Goal: Task Accomplishment & Management: Use online tool/utility

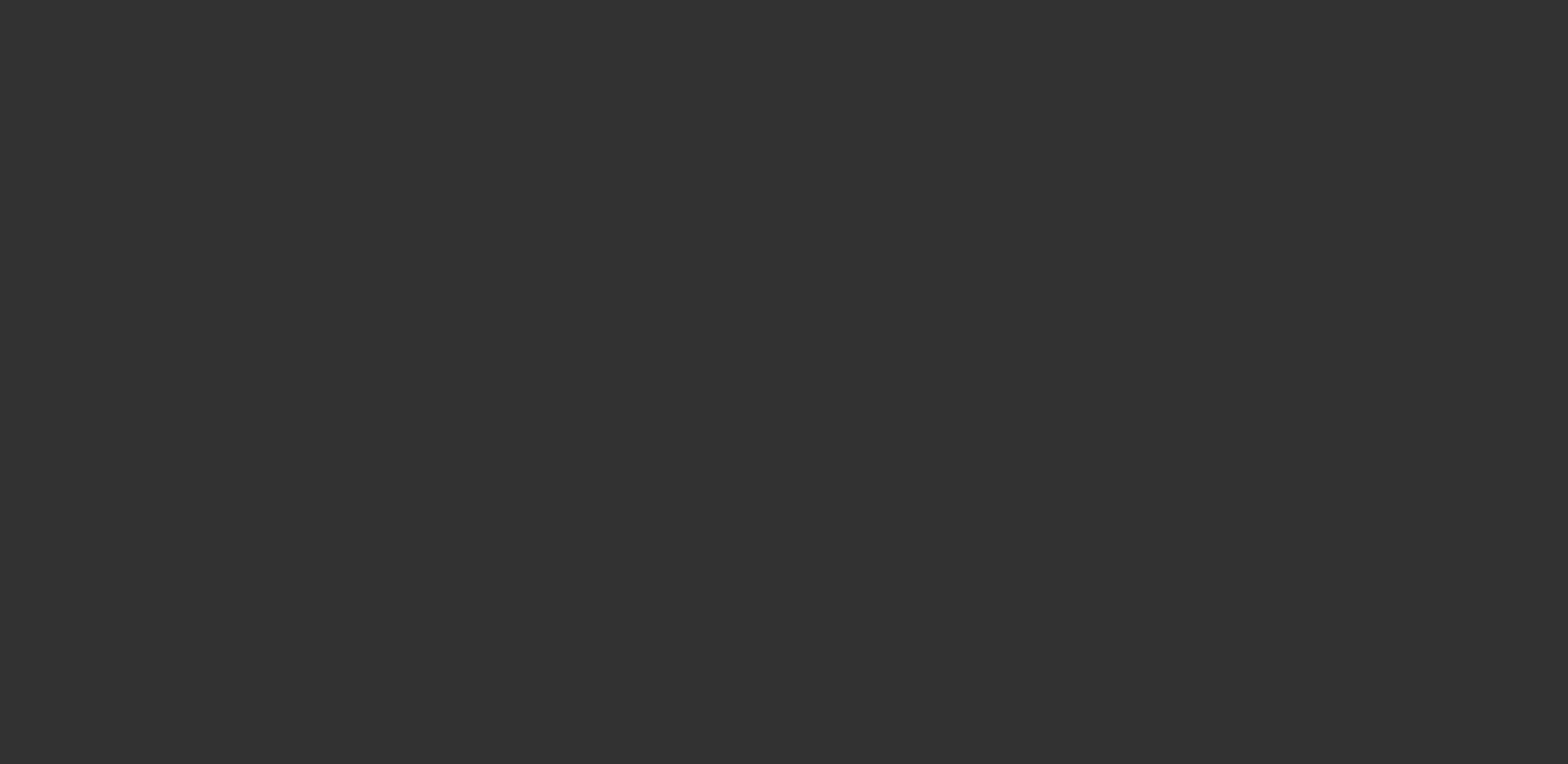
select select "3"
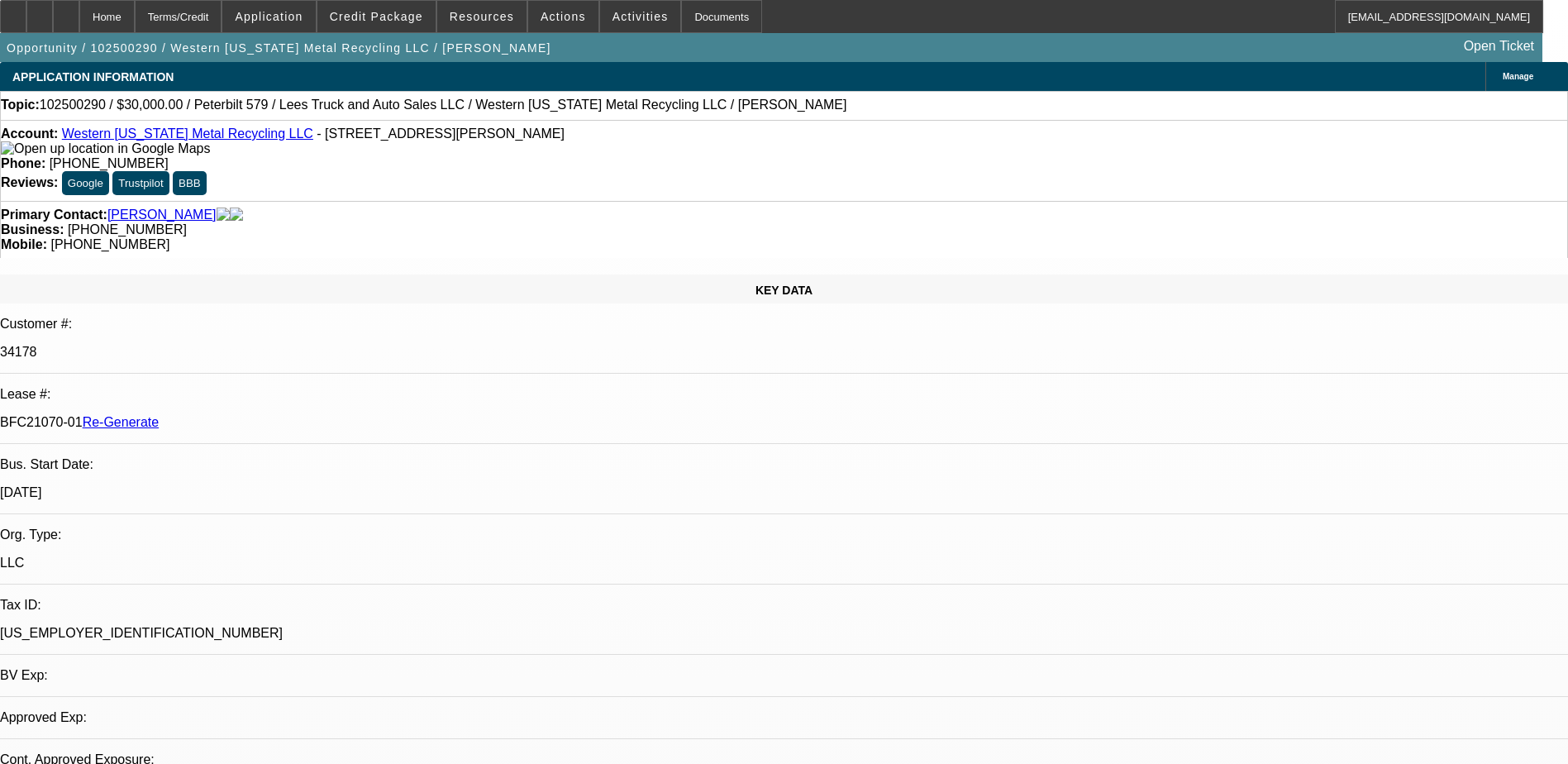
select select "0"
select select "3"
select select "0"
select select "6"
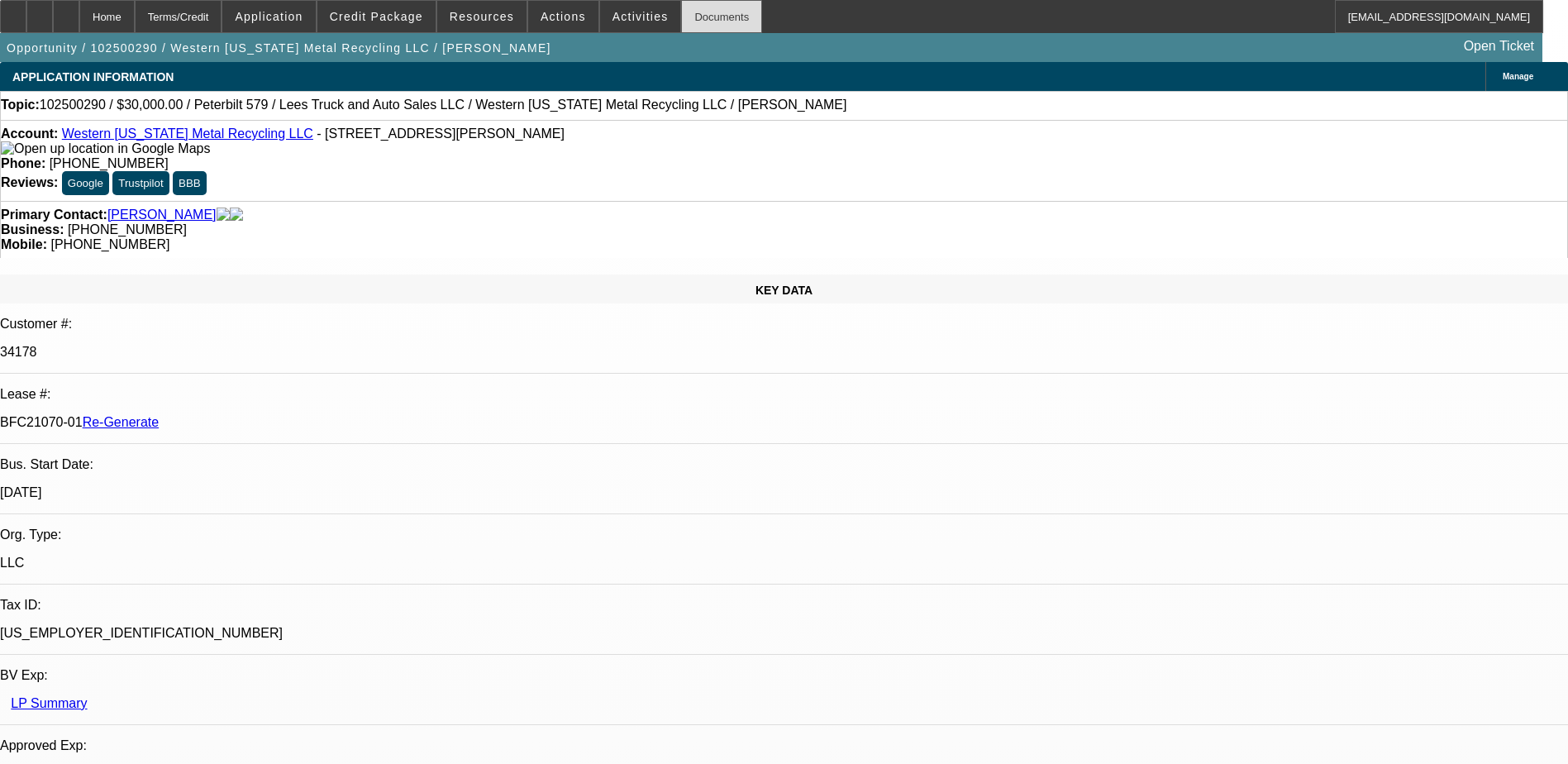
click at [694, 19] on div "Documents" at bounding box center [721, 16] width 81 height 33
click at [415, 14] on span "Credit Package" at bounding box center [376, 16] width 93 height 13
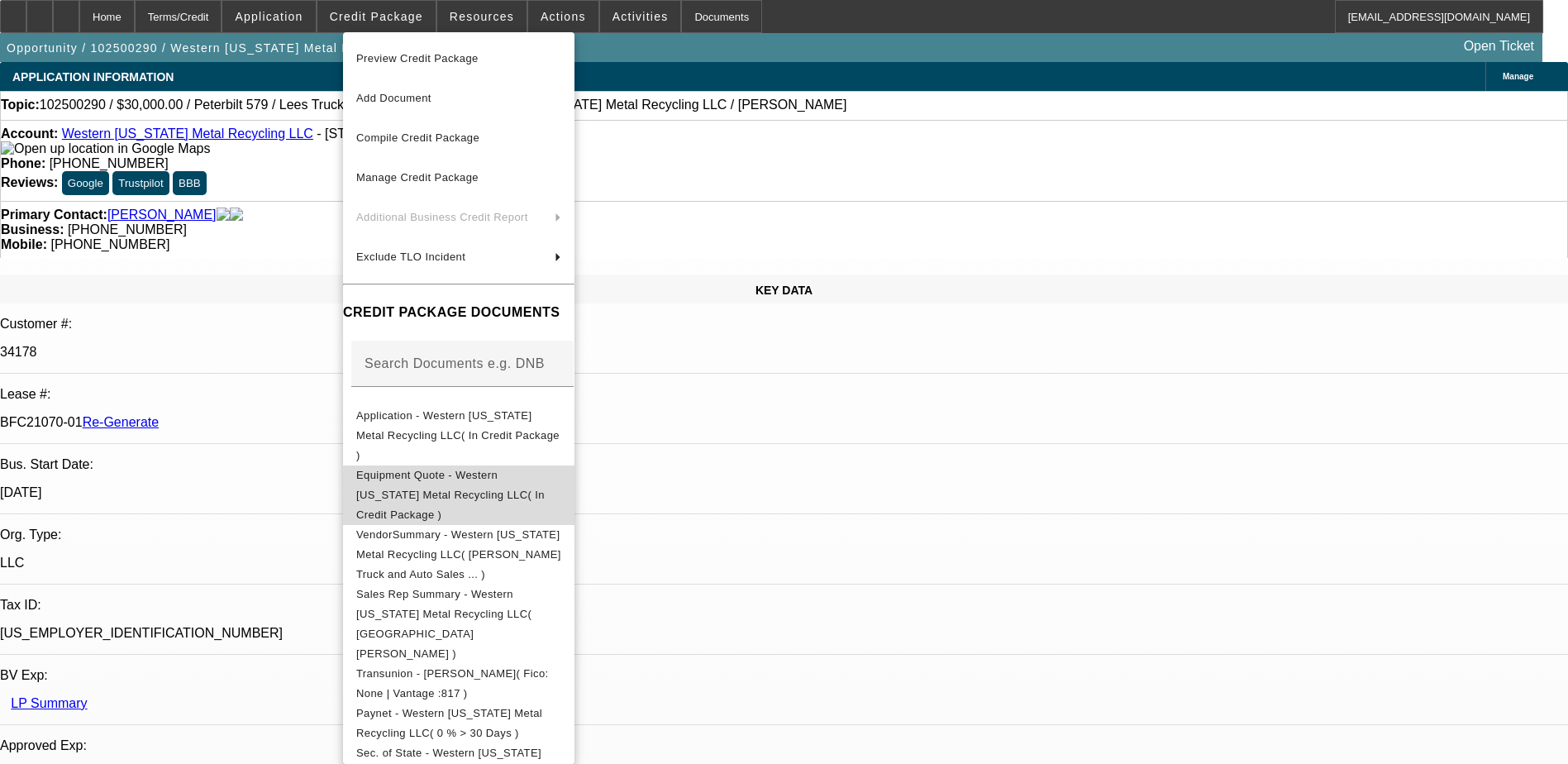
click at [496, 467] on span "Equipment Quote - Western Oklahoma Metal Recycling LLC( In Credit Package )" at bounding box center [458, 494] width 205 height 59
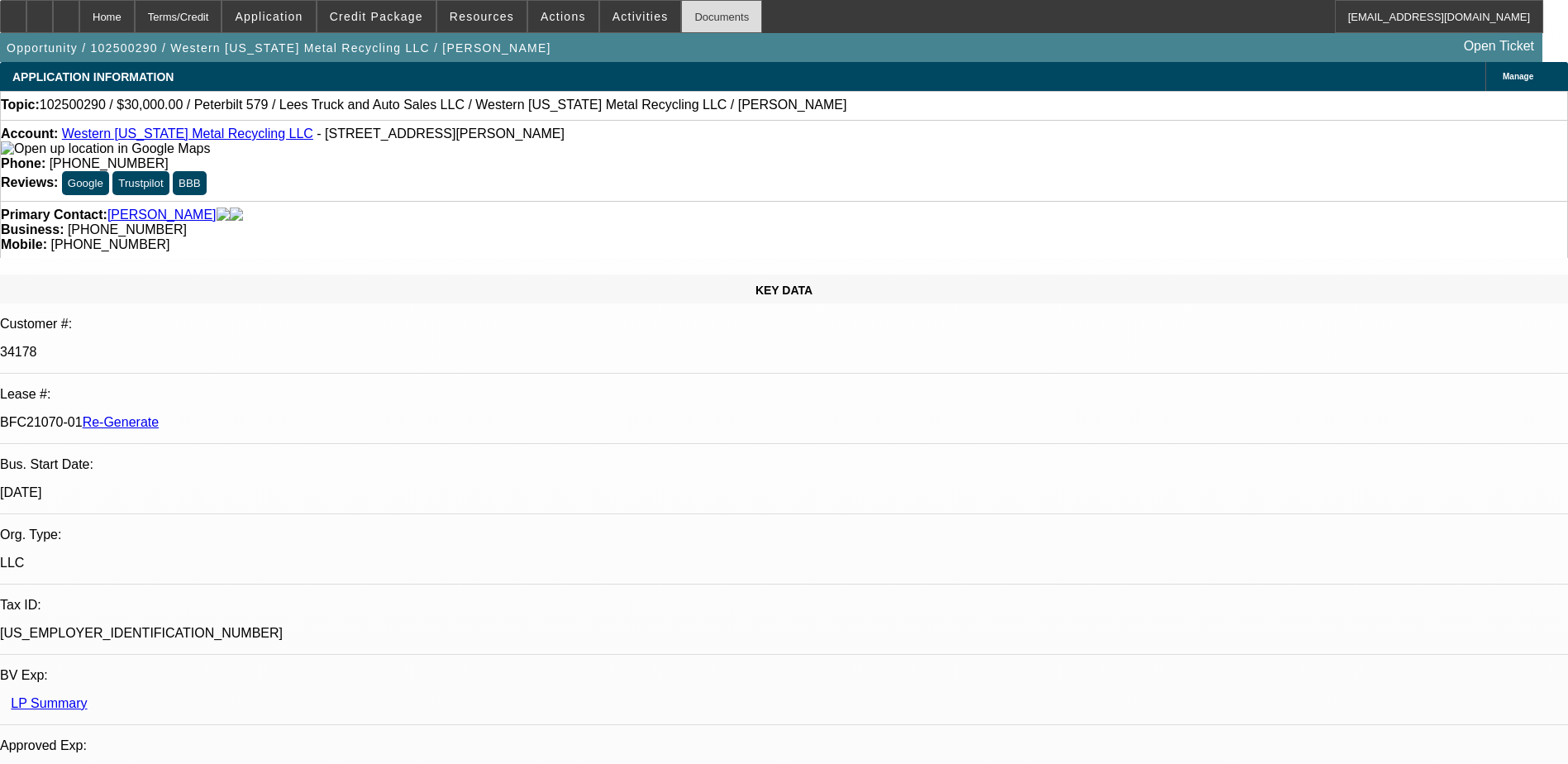
click at [691, 22] on div "Documents" at bounding box center [721, 16] width 81 height 33
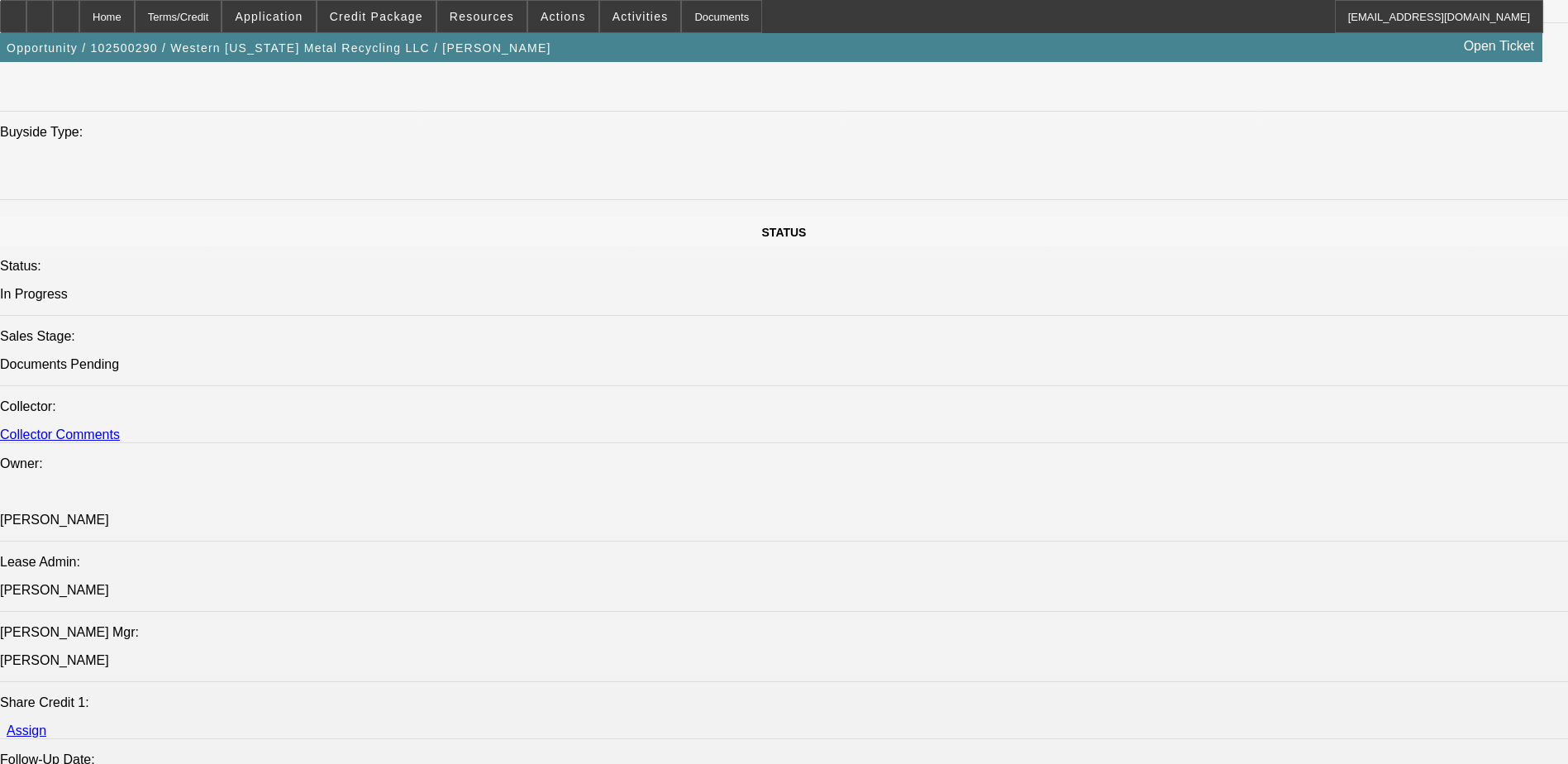
scroll to position [1487, 0]
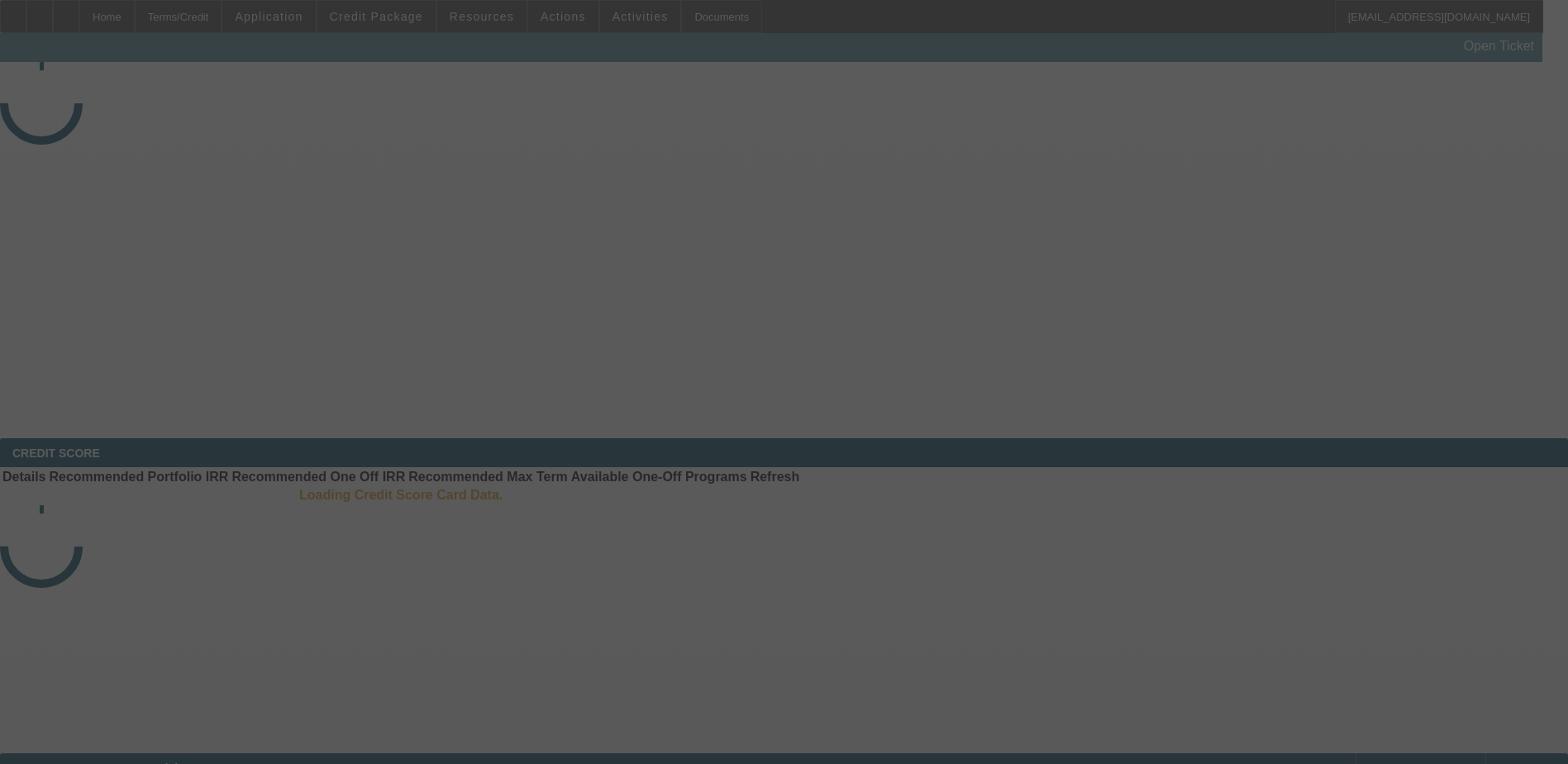
select select "4"
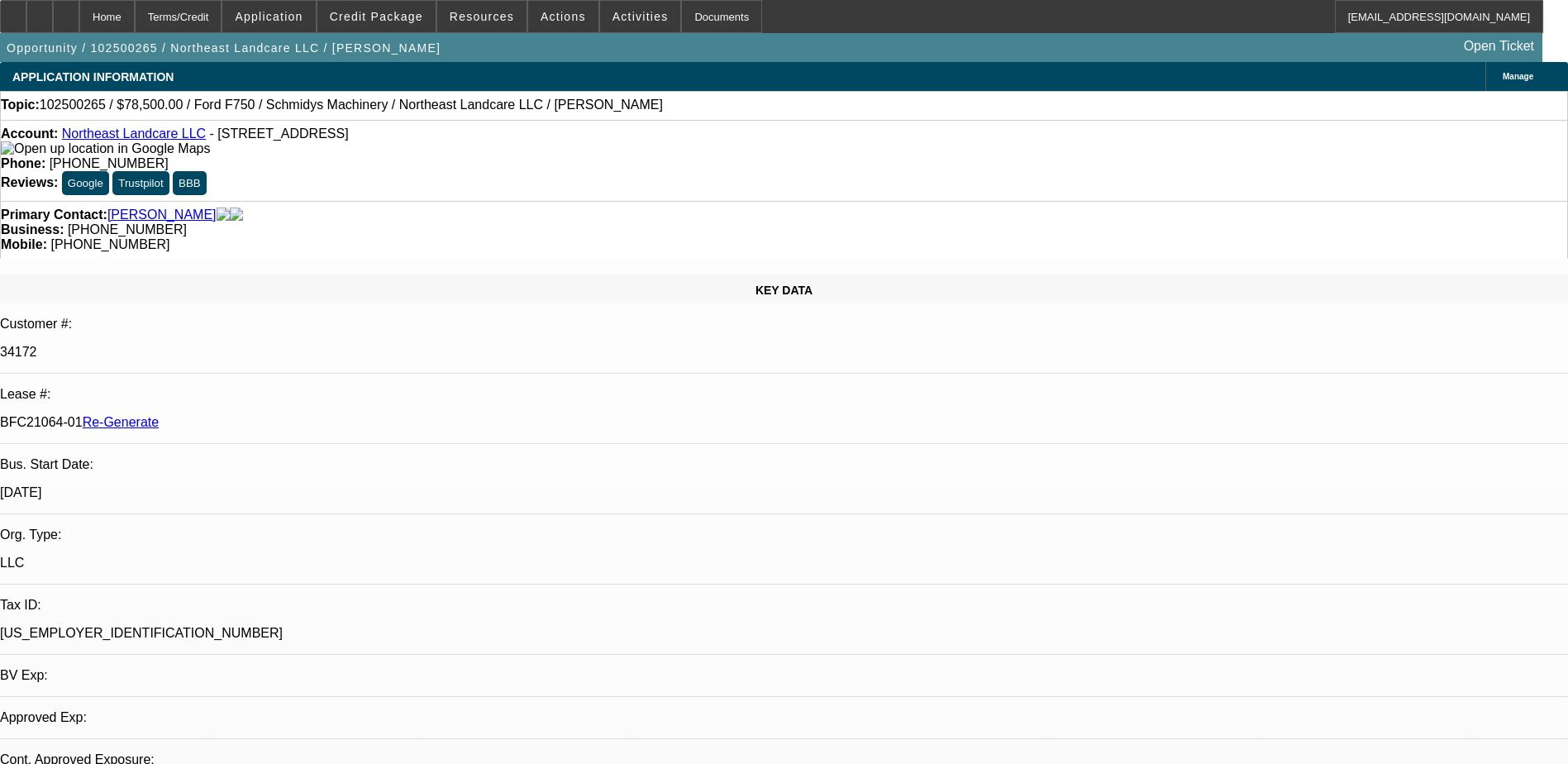
select select "0"
select select "1"
select select "2"
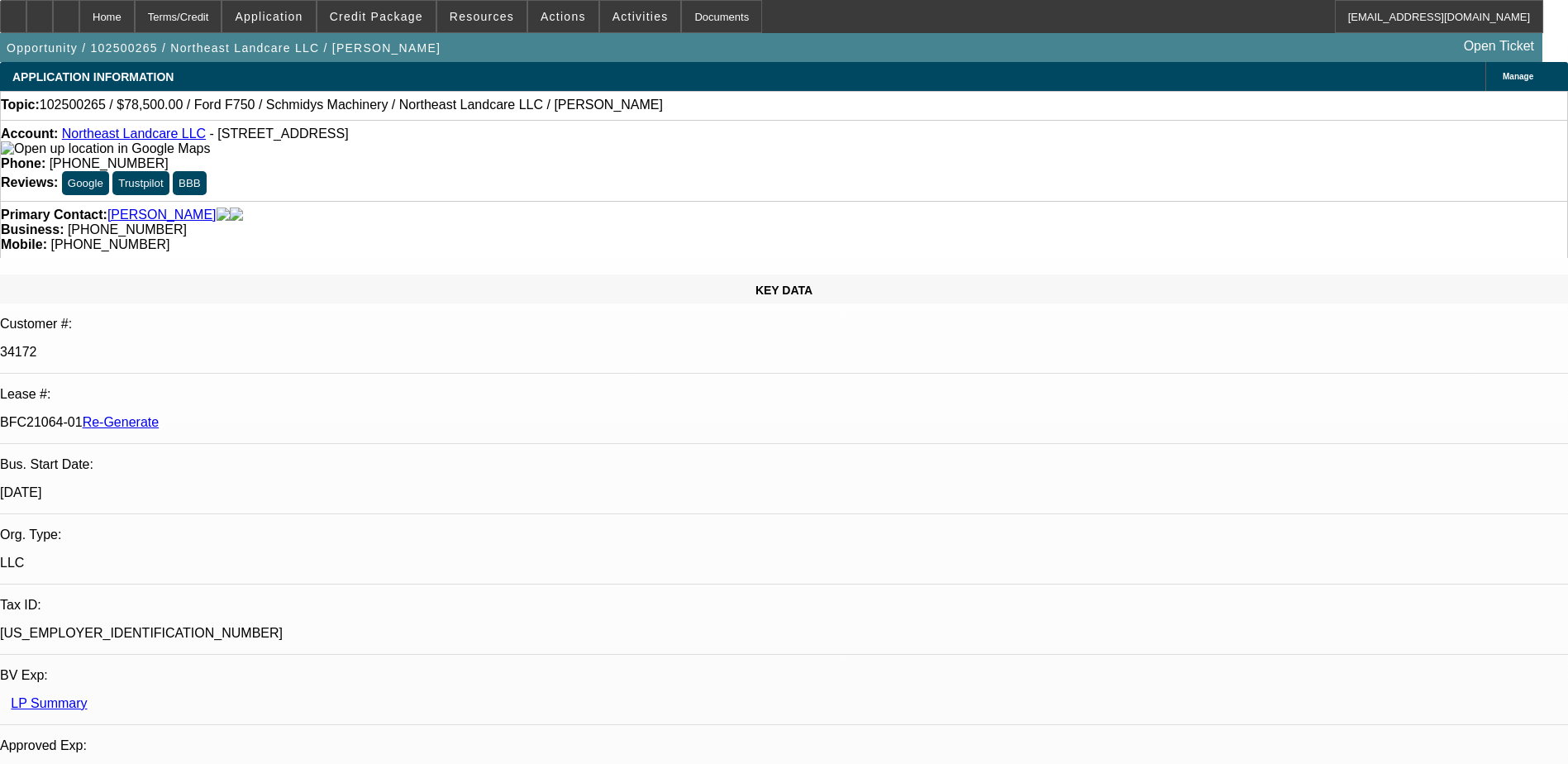
select select "6"
click at [212, 11] on div "Terms/Credit" at bounding box center [179, 16] width 88 height 33
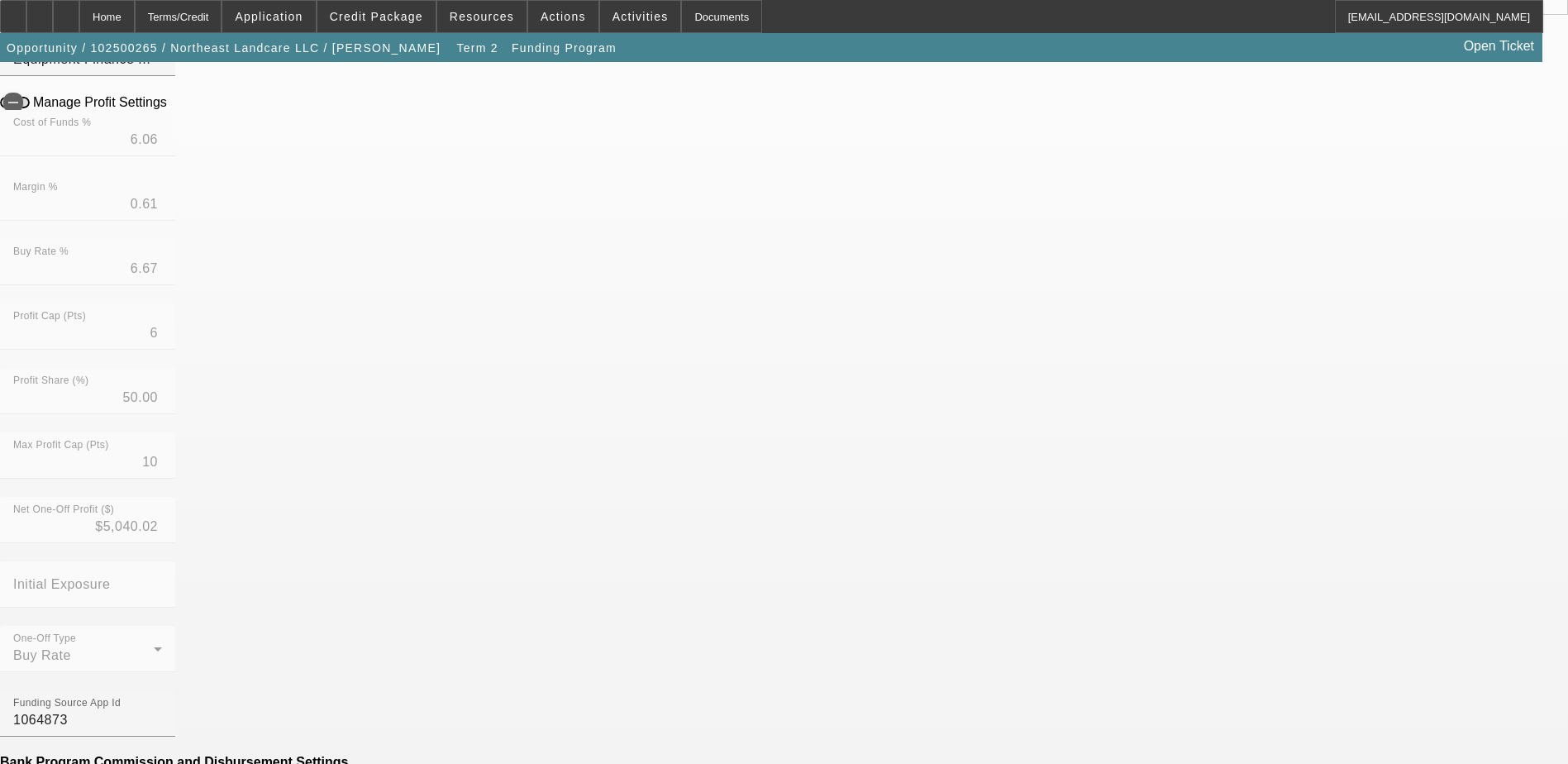
scroll to position [331, 0]
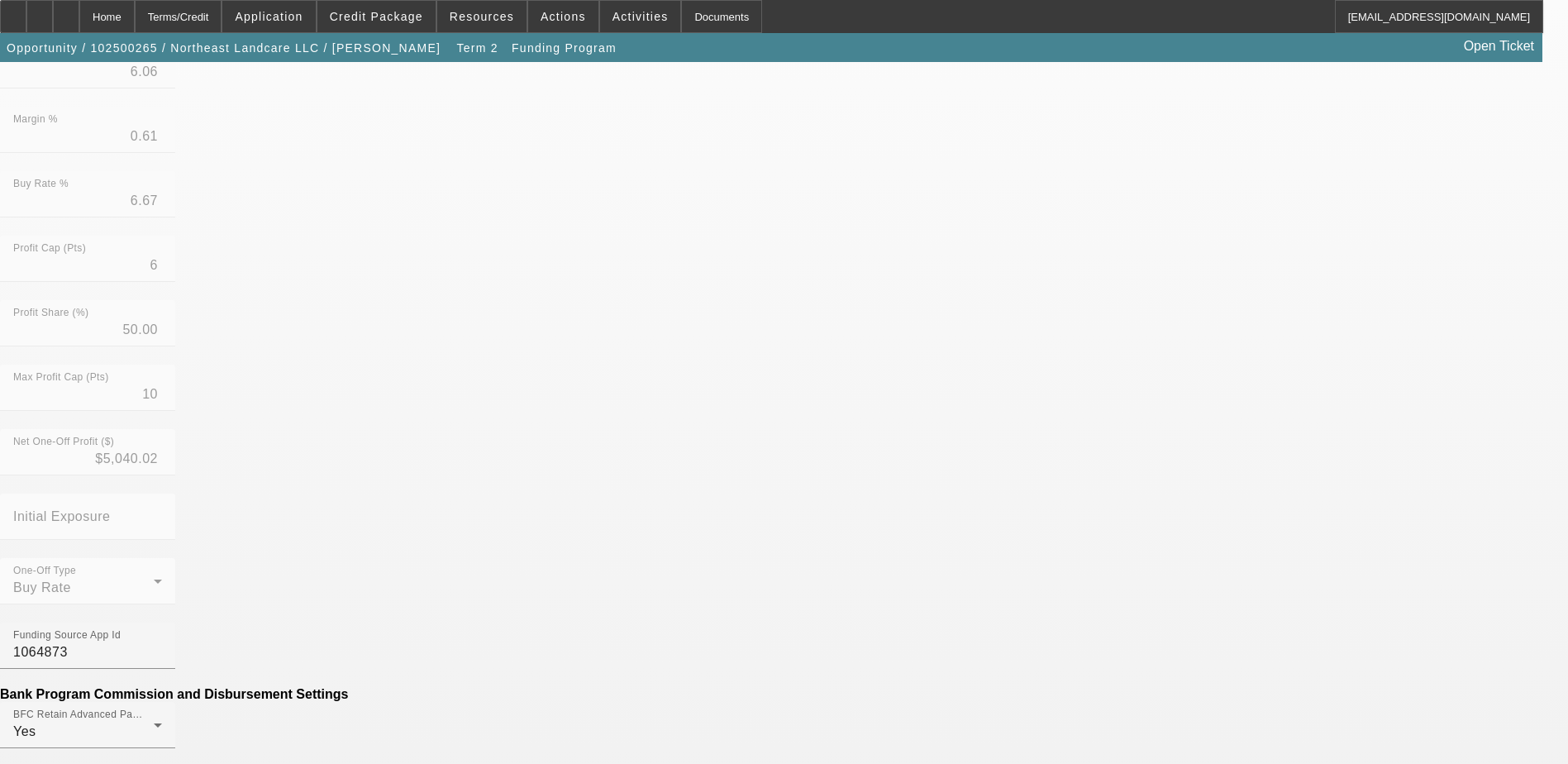
click at [605, 583] on mat-option "No" at bounding box center [663, 582] width 217 height 40
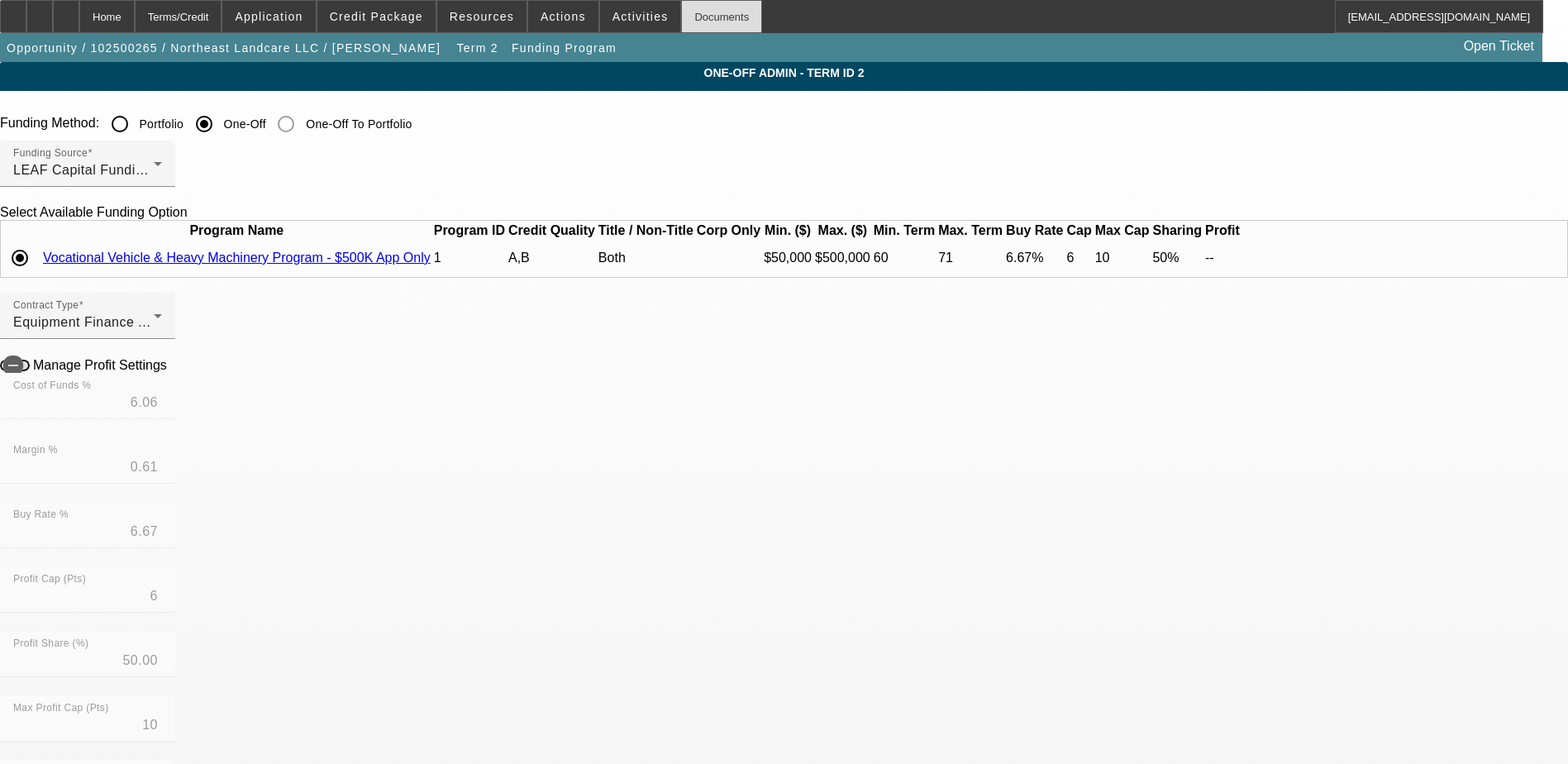
click at [688, 8] on div "Documents" at bounding box center [721, 16] width 81 height 33
drag, startPoint x: 144, startPoint y: 16, endPoint x: 159, endPoint y: 3, distance: 19.4
click at [135, 16] on div "Home" at bounding box center [106, 16] width 55 height 33
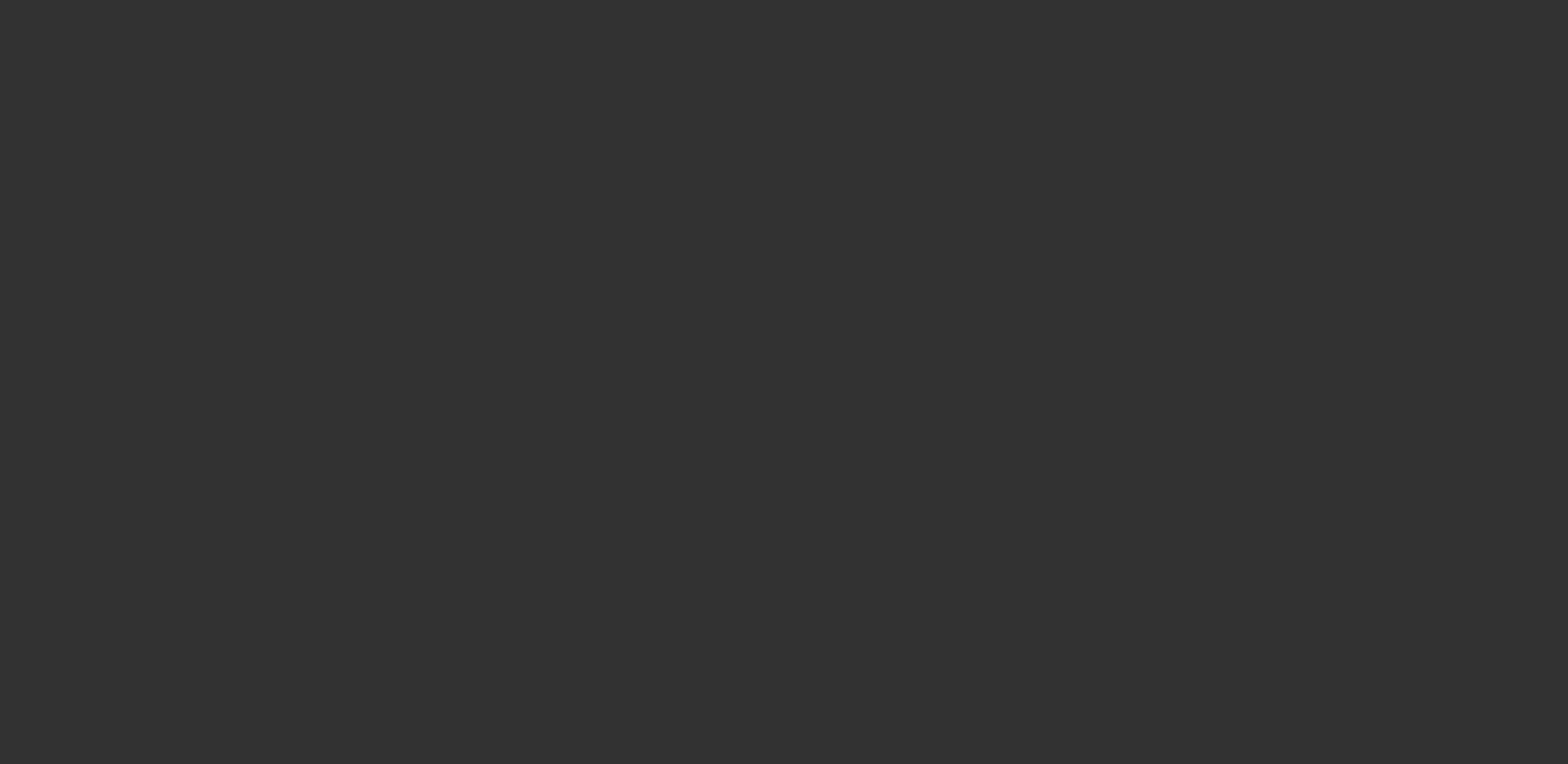
select select "4"
select select "0"
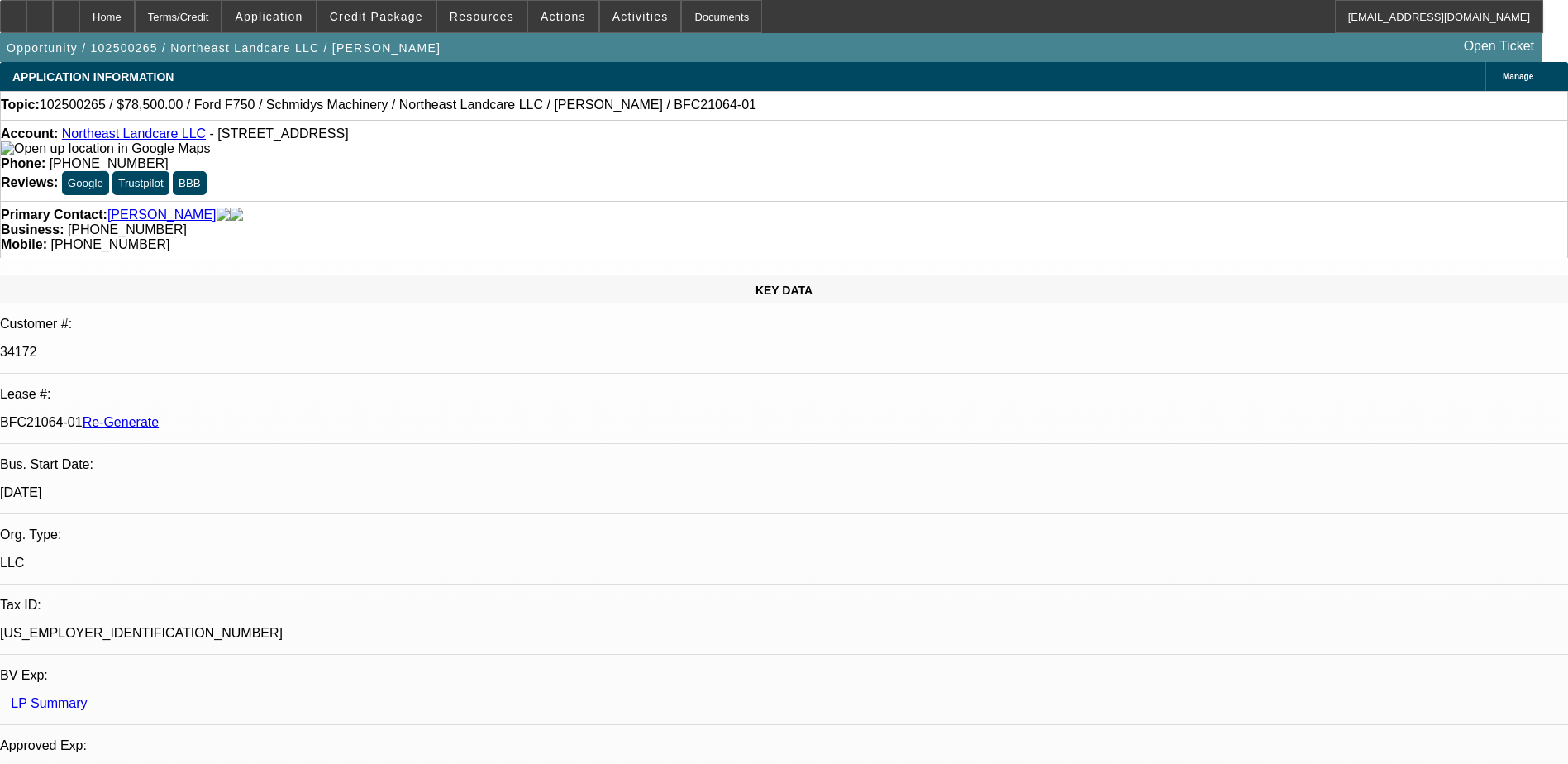
select select "1"
select select "2"
select select "6"
click at [620, 8] on span at bounding box center [640, 17] width 81 height 40
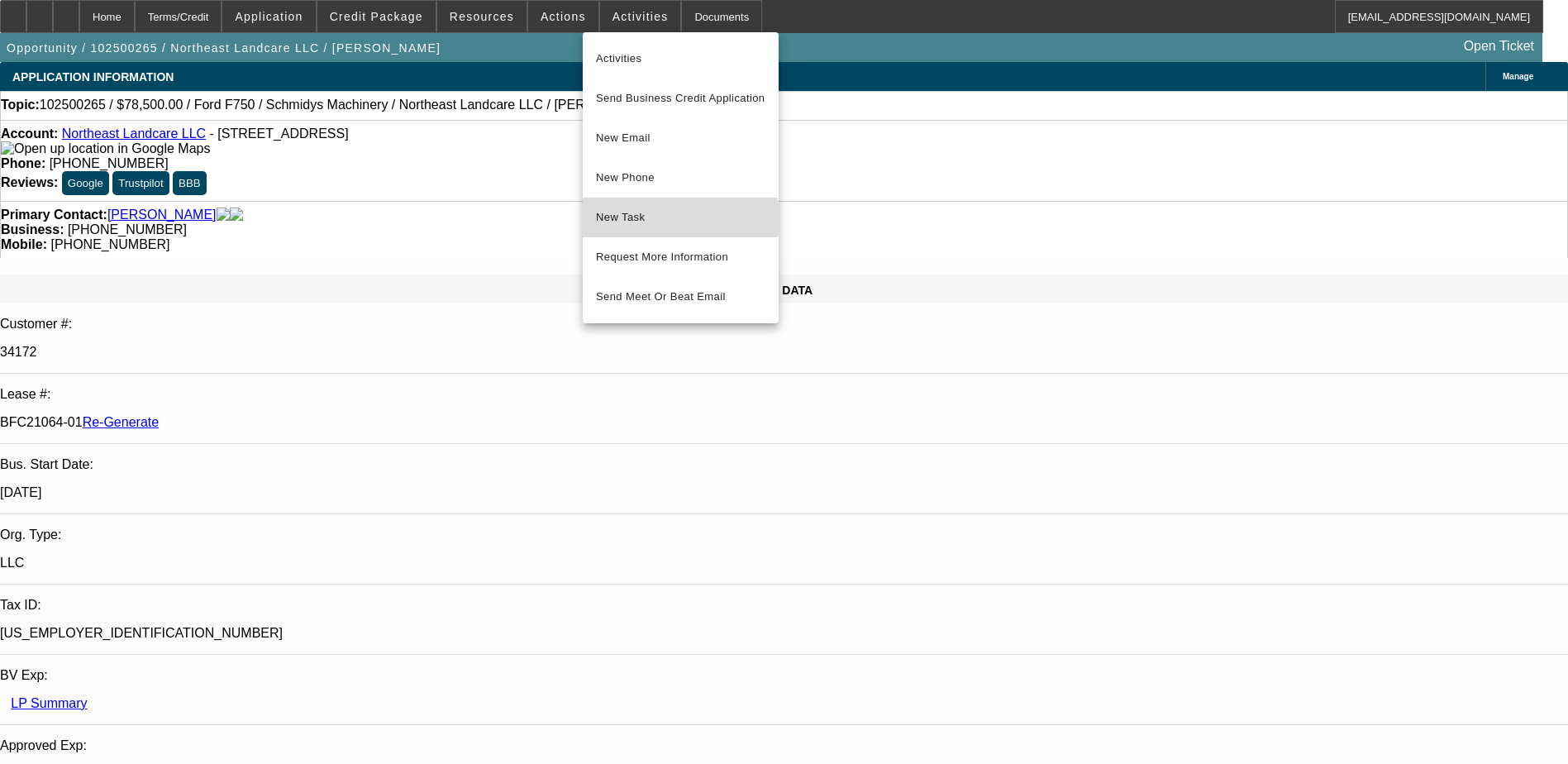
click at [659, 218] on span "New Task" at bounding box center [680, 217] width 169 height 20
